Goal: Find specific page/section: Find specific page/section

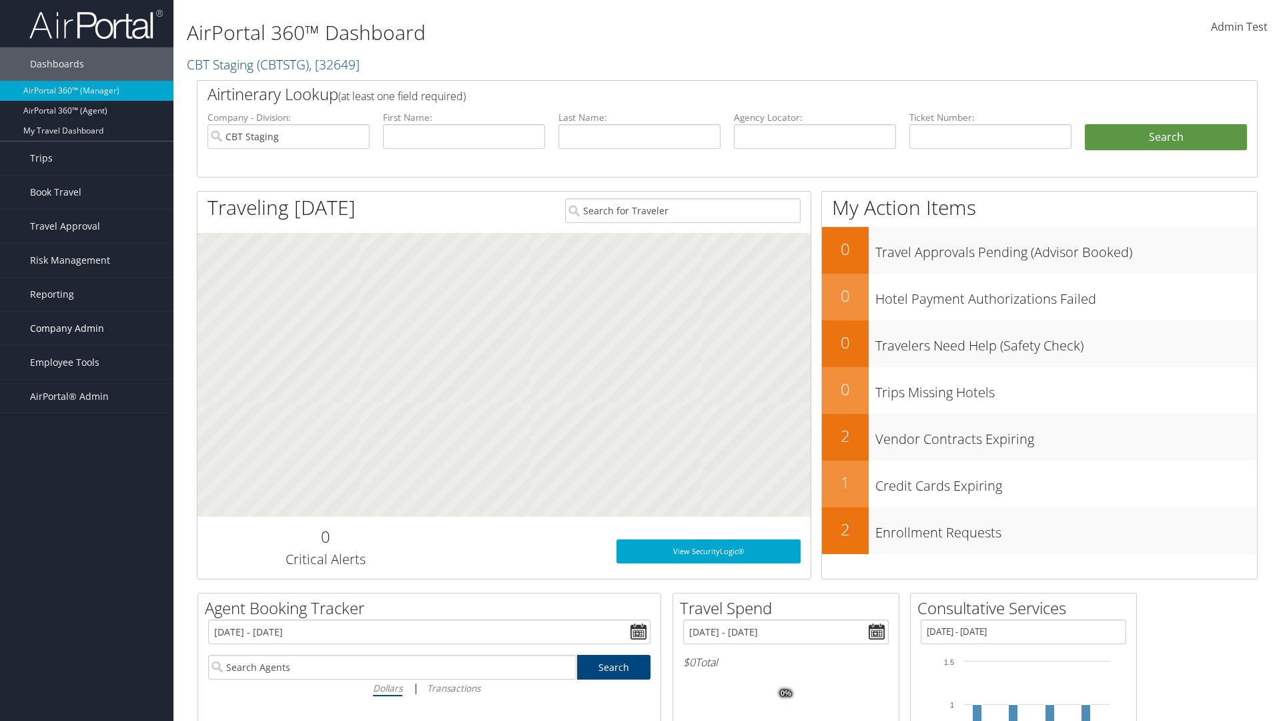
click at [87, 328] on span "Company Admin" at bounding box center [67, 328] width 74 height 33
click at [87, 395] on link "People" at bounding box center [86, 395] width 173 height 20
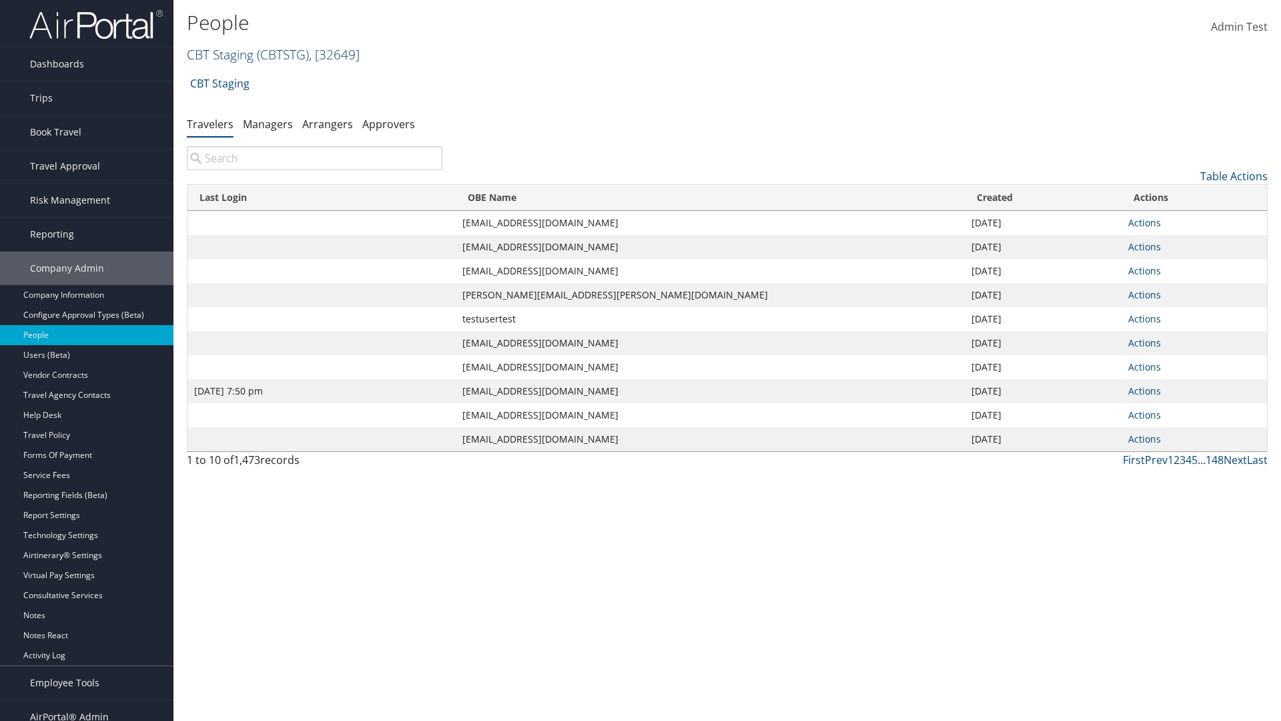
click at [220, 54] on link "CBT Staging ( CBTSTG ) , [ 32649 ]" at bounding box center [273, 54] width 173 height 18
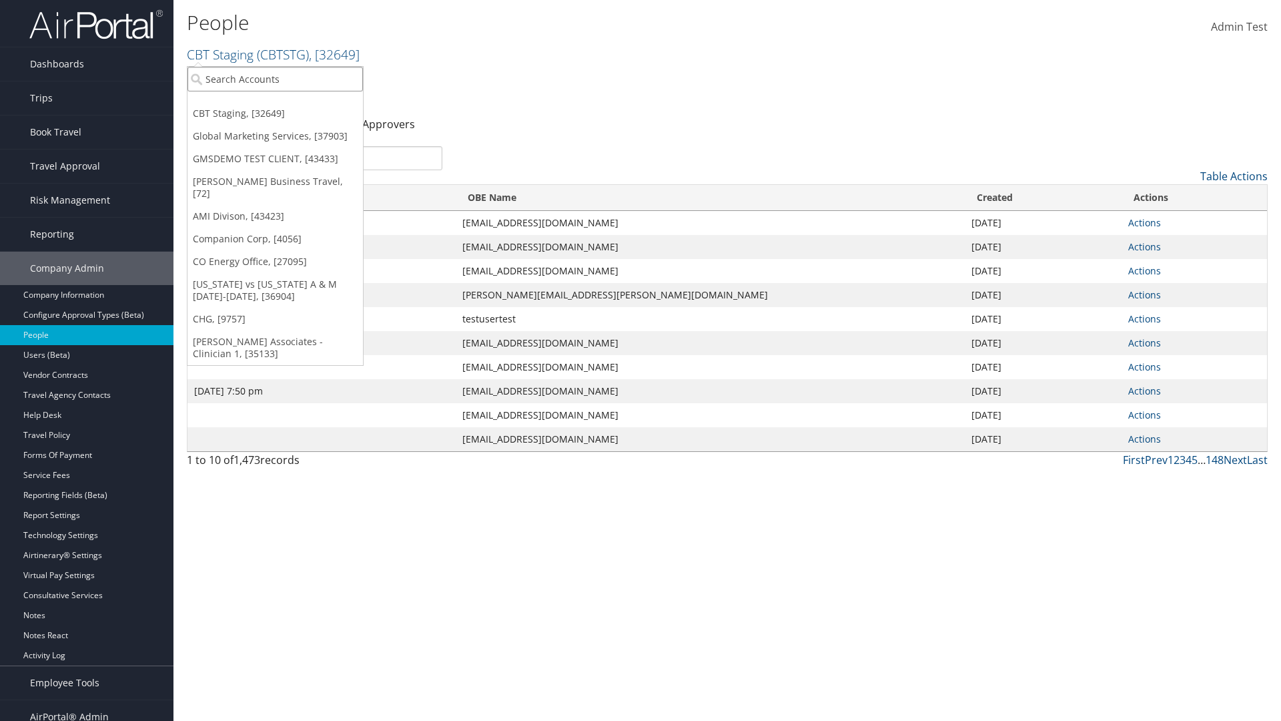
click at [275, 79] on input "search" at bounding box center [275, 79] width 175 height 25
type input "CBTSTG"
click at [275, 103] on div "CBT Staging (CBTSTG), [32649]" at bounding box center [275, 103] width 190 height 12
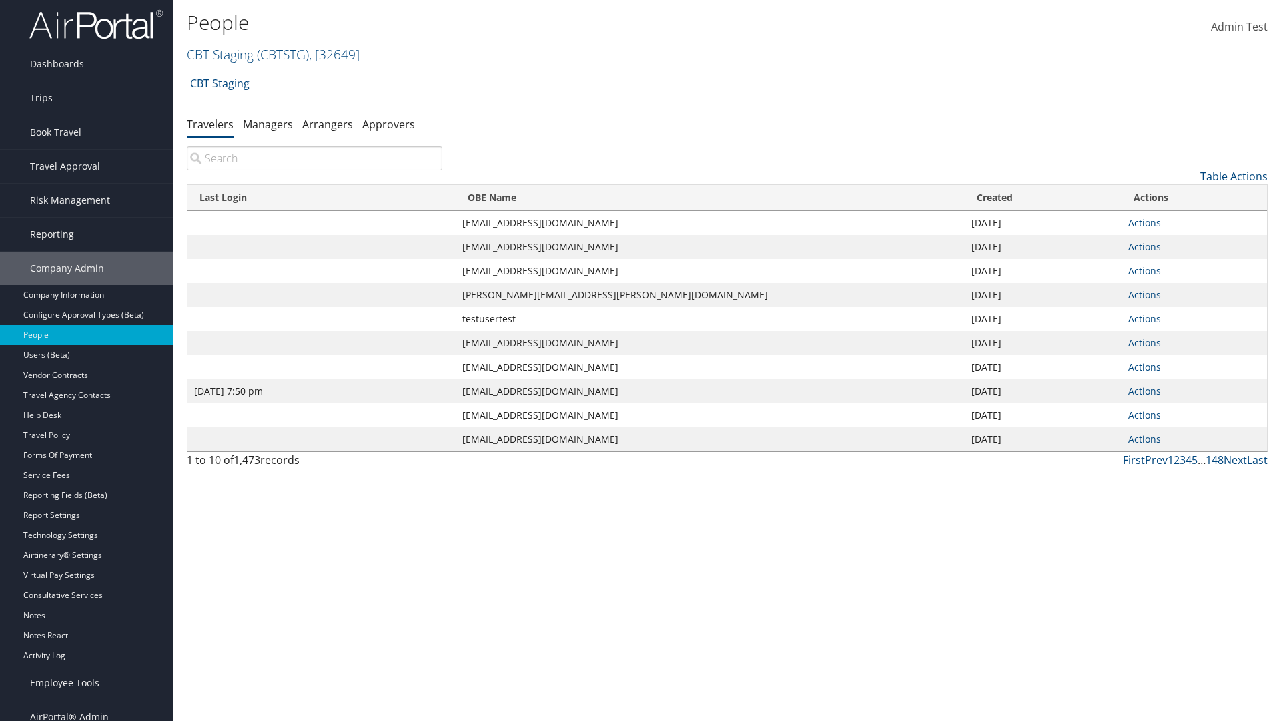
click at [314, 158] on input "search" at bounding box center [315, 158] width 256 height 24
type input "[DATE] 7:50 pm"
